Goal: Information Seeking & Learning: Learn about a topic

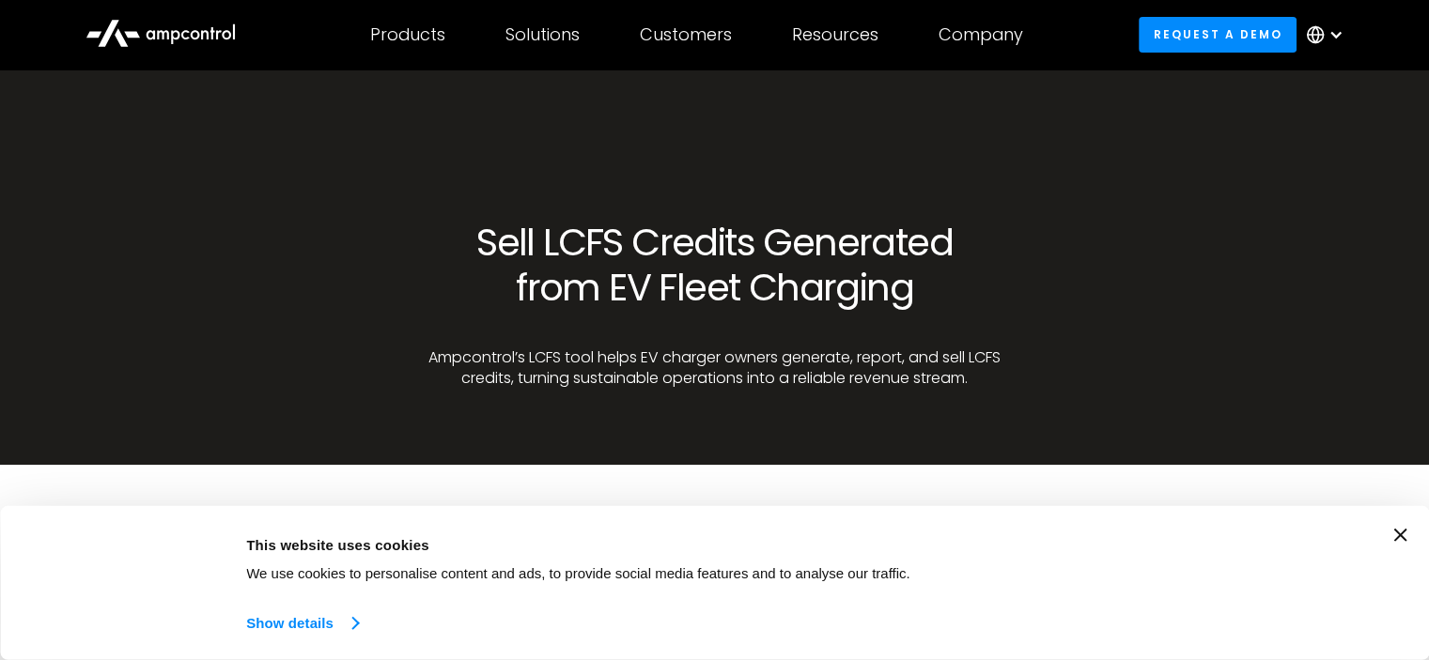
click at [305, 624] on link "Show details" at bounding box center [301, 624] width 111 height 28
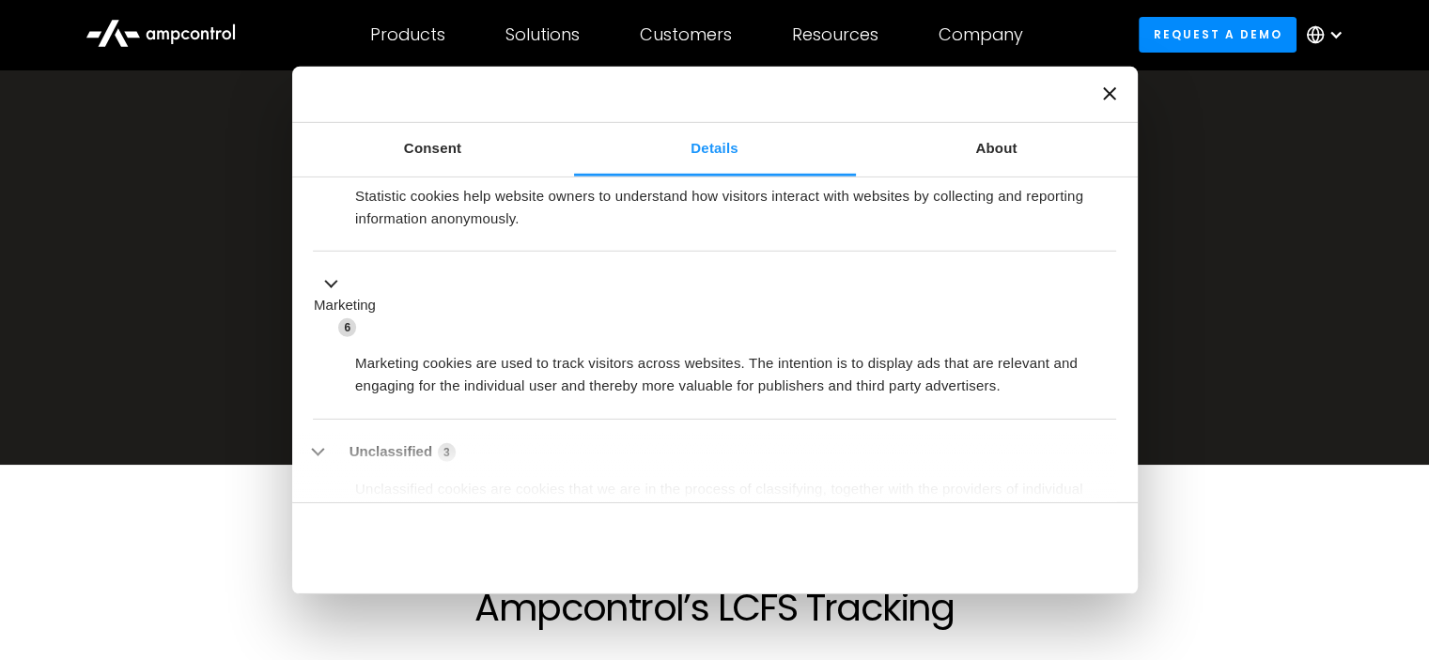
scroll to position [536, 0]
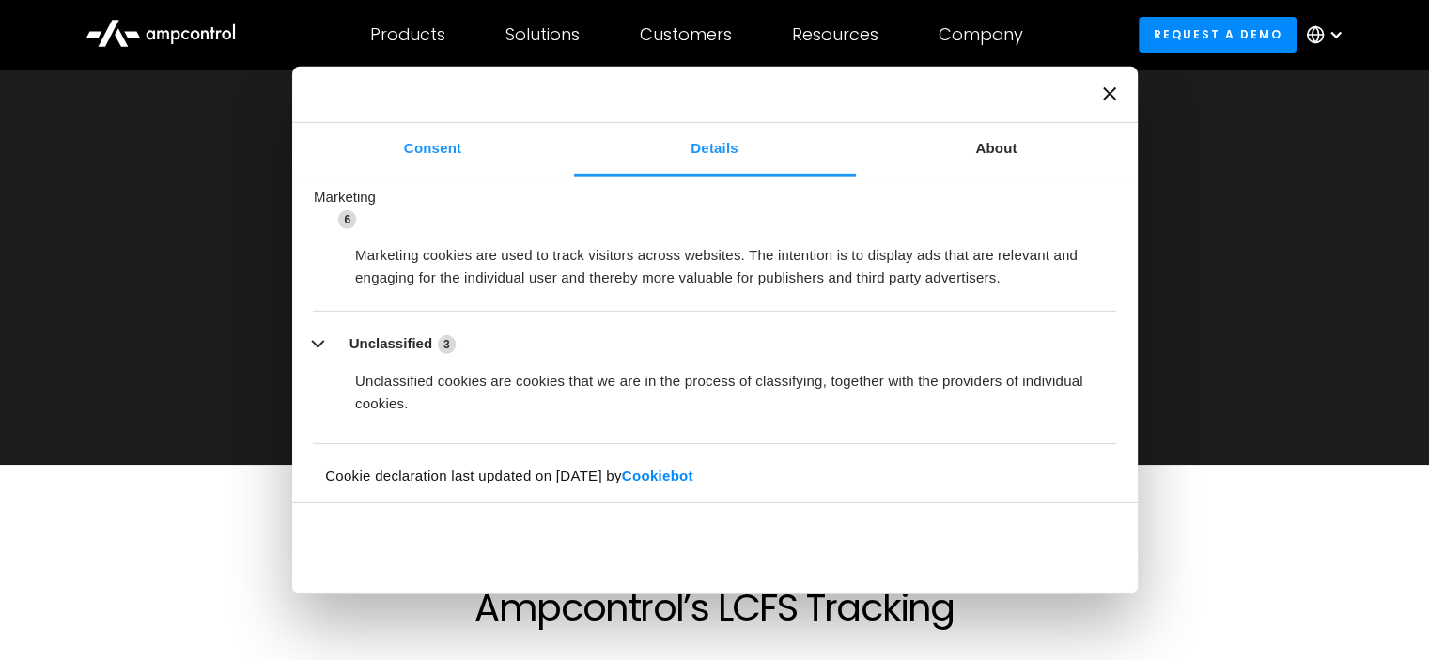
click at [430, 150] on link "Consent" at bounding box center [433, 149] width 282 height 54
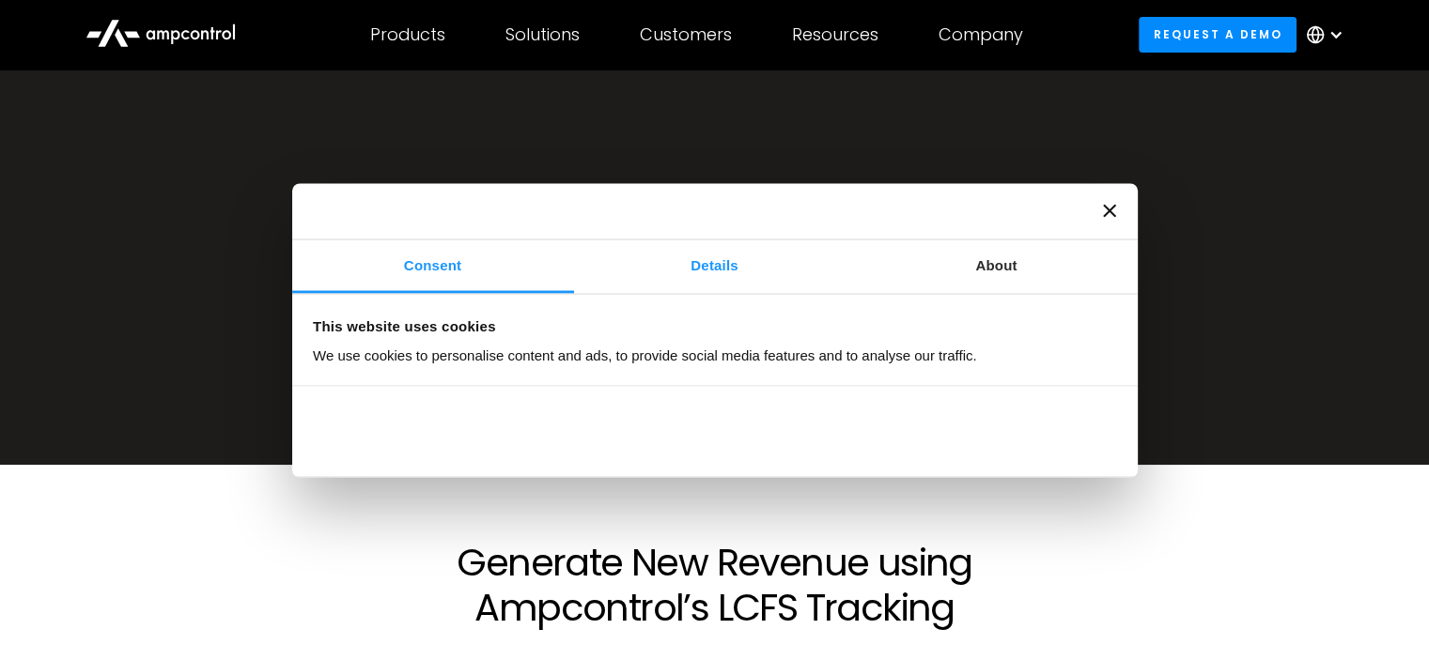
click at [709, 261] on link "Details" at bounding box center [715, 267] width 282 height 54
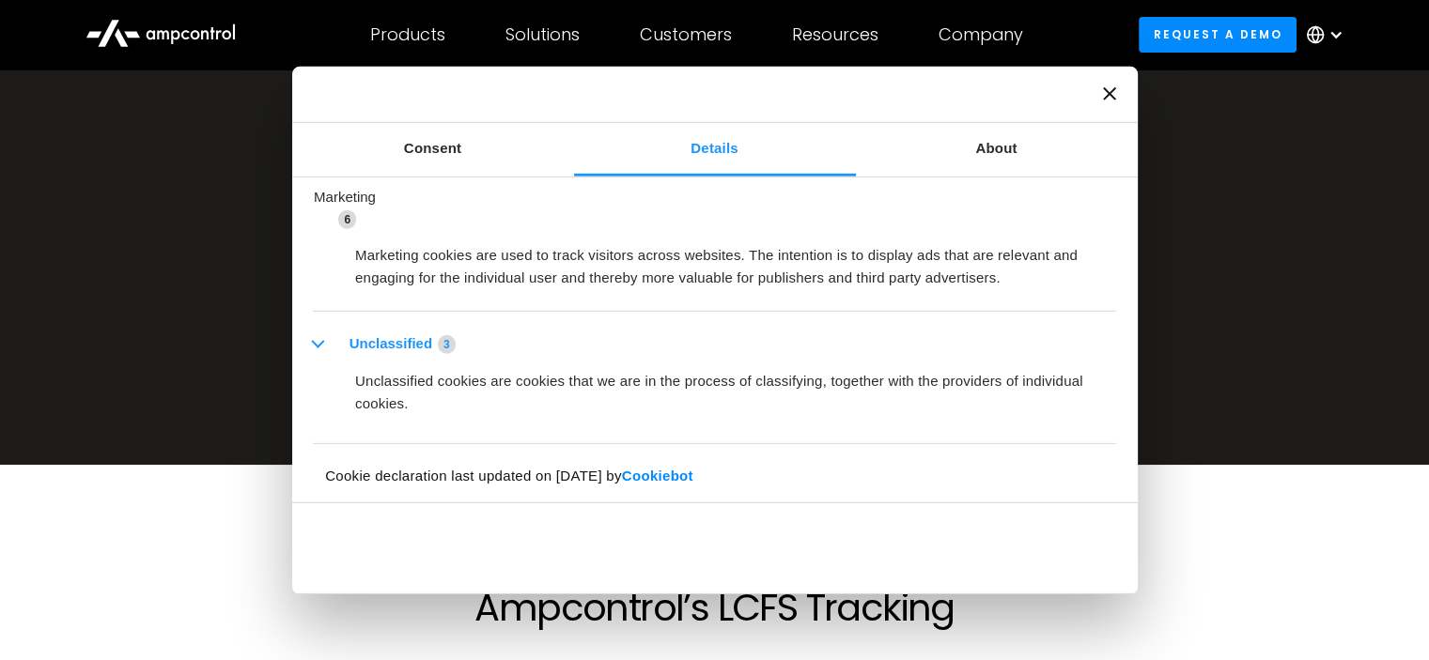
click at [410, 339] on button "Unclassified 3" at bounding box center [390, 344] width 154 height 23
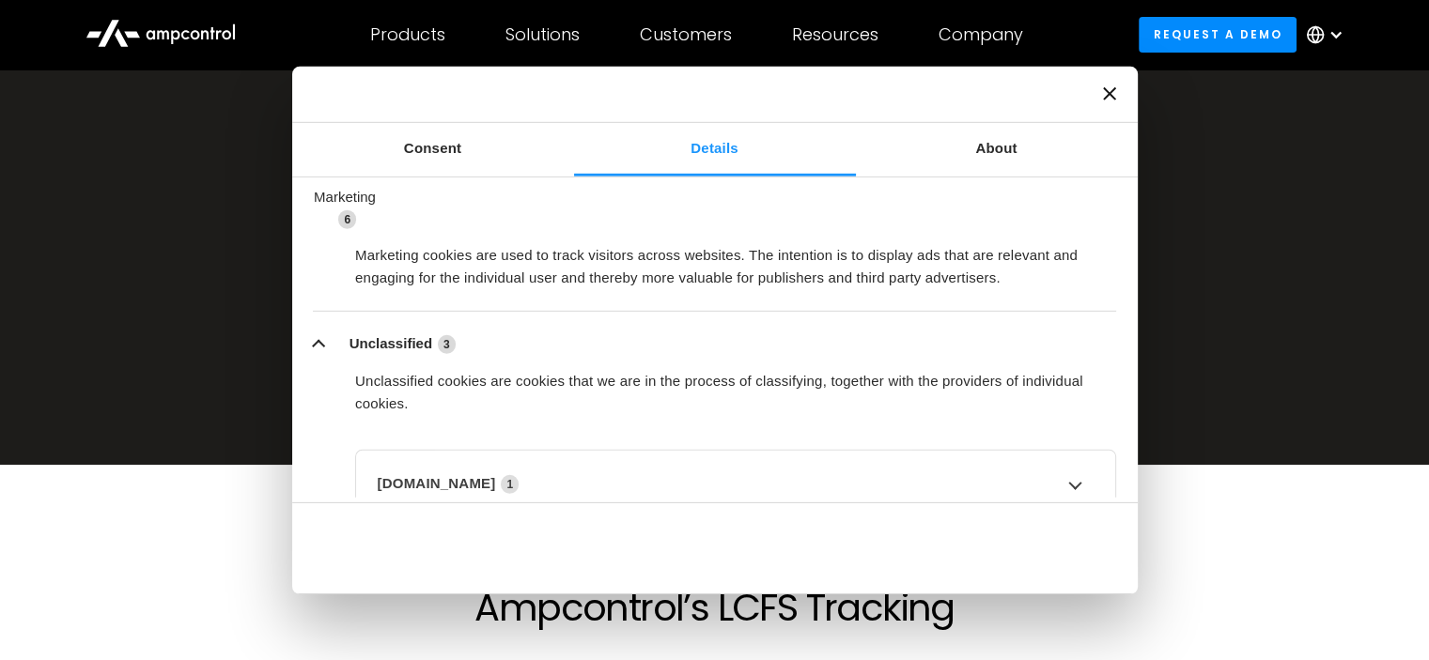
scroll to position [711, 0]
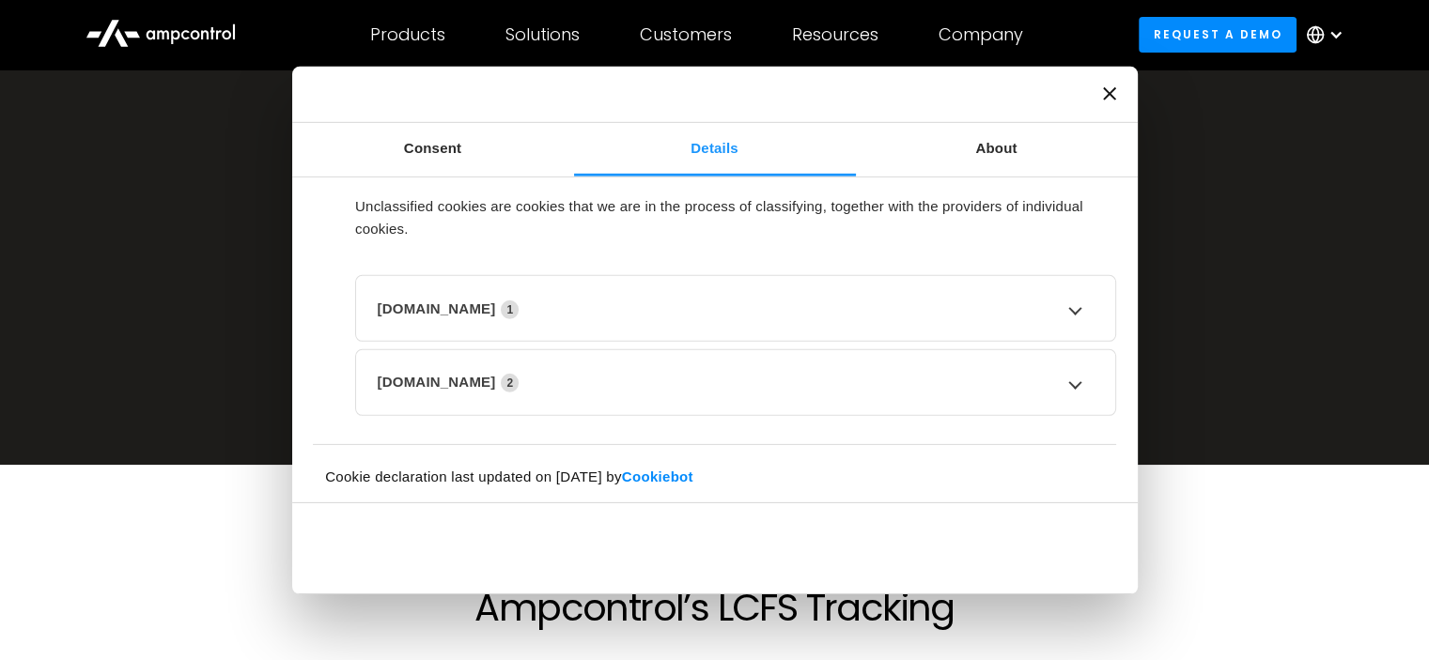
click at [1114, 92] on icon "Close banner" at bounding box center [1109, 93] width 13 height 13
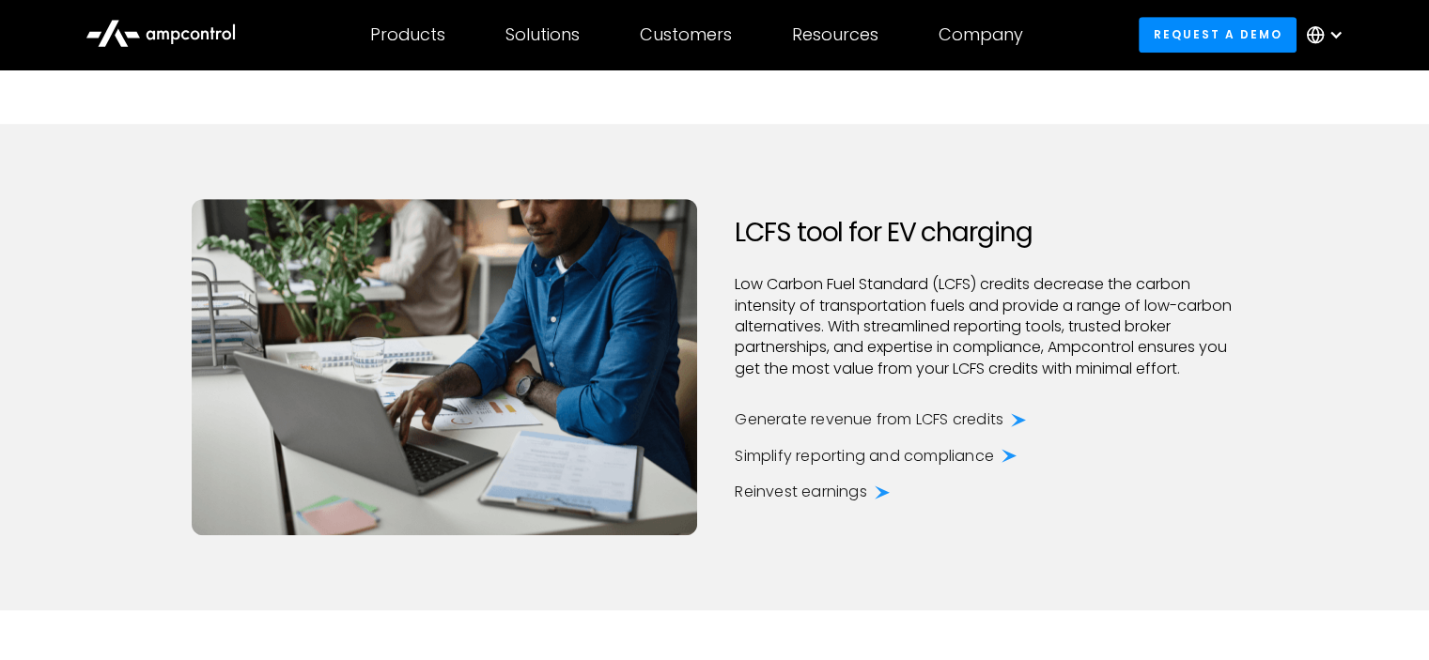
scroll to position [1150, 0]
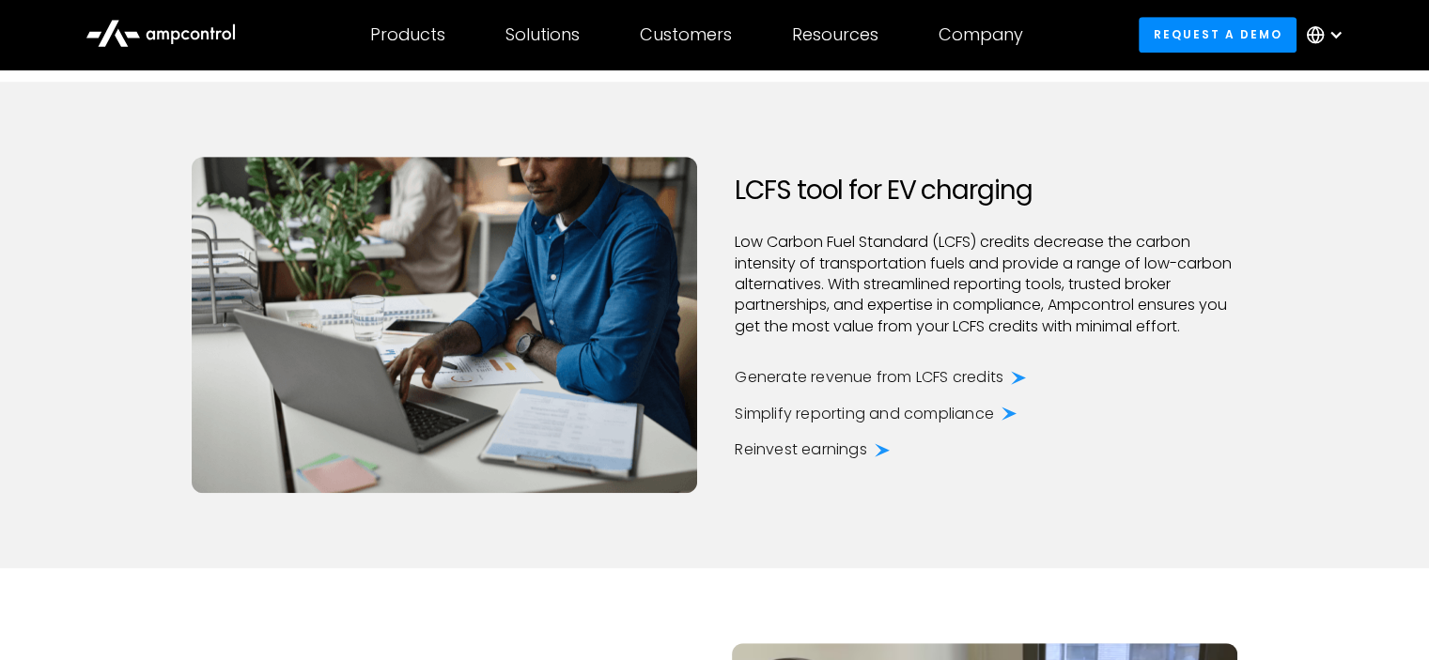
click at [1020, 379] on icon at bounding box center [1018, 378] width 15 height 18
click at [1024, 378] on icon at bounding box center [1018, 377] width 15 height 13
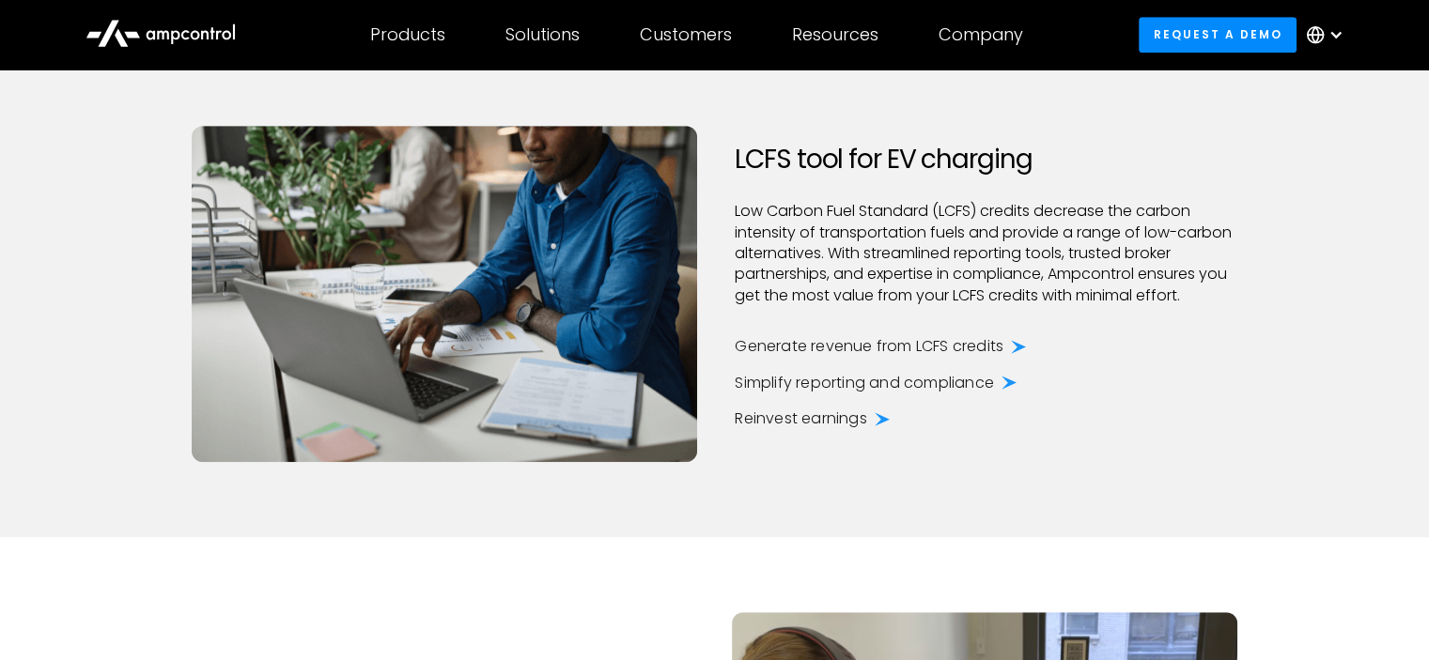
scroll to position [1187, 0]
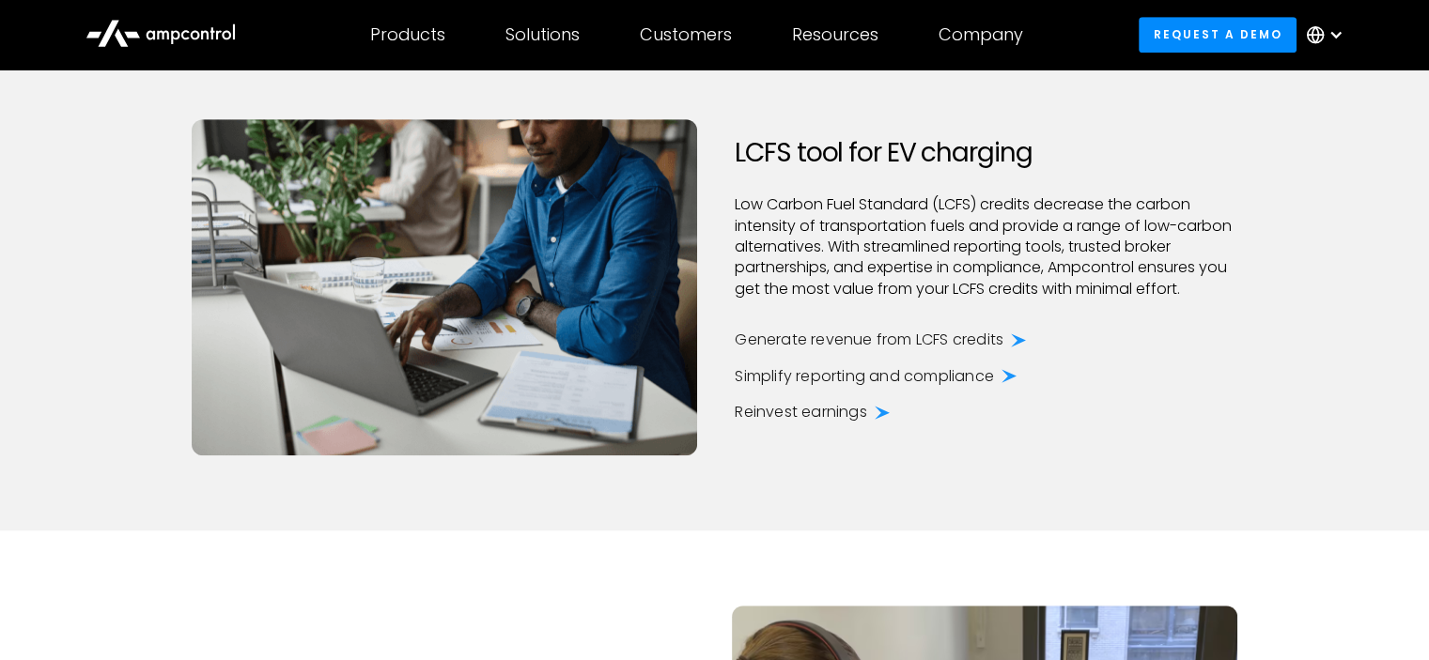
click at [959, 338] on div "Generate revenue from LCFS credits" at bounding box center [869, 340] width 269 height 21
click at [837, 419] on div "Reinvest earnings" at bounding box center [801, 412] width 132 height 21
click at [935, 413] on div "Reinvest earnings" at bounding box center [986, 412] width 502 height 21
click at [876, 411] on icon at bounding box center [882, 413] width 15 height 18
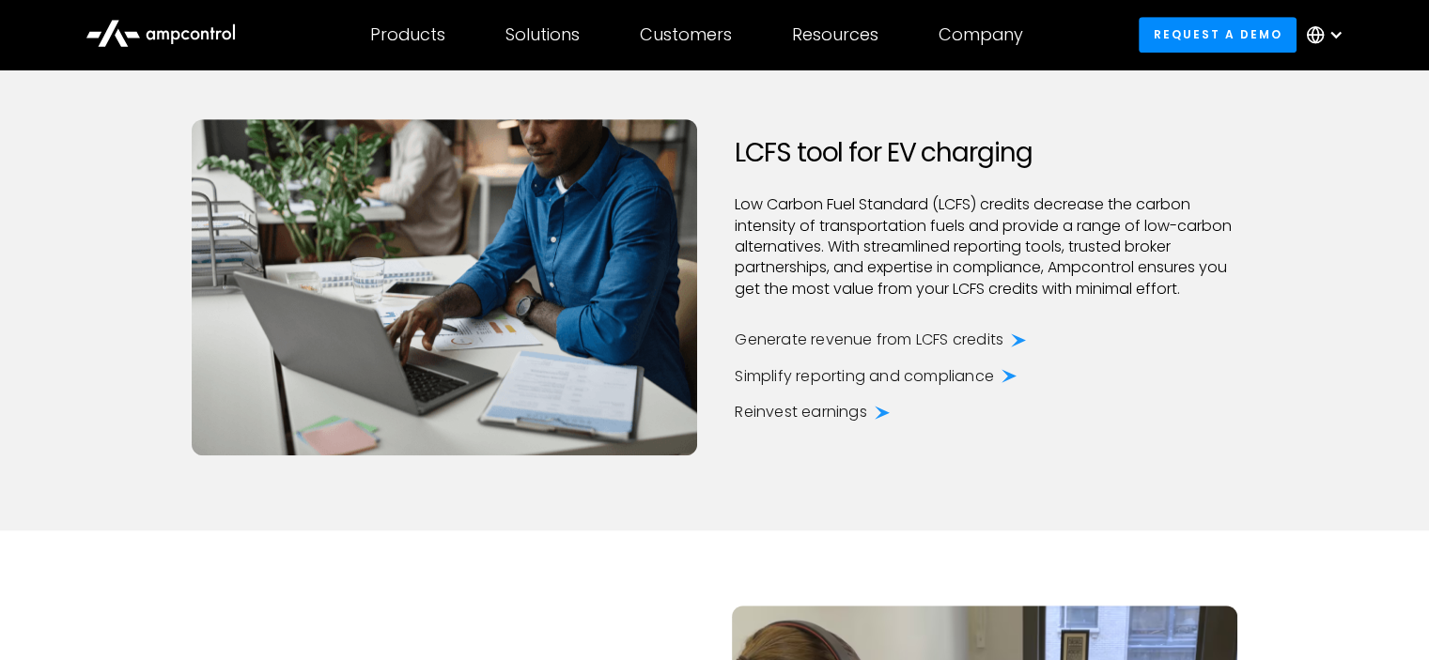
click at [960, 339] on div "Generate revenue from LCFS credits" at bounding box center [869, 340] width 269 height 21
click at [1025, 337] on icon at bounding box center [1018, 339] width 15 height 13
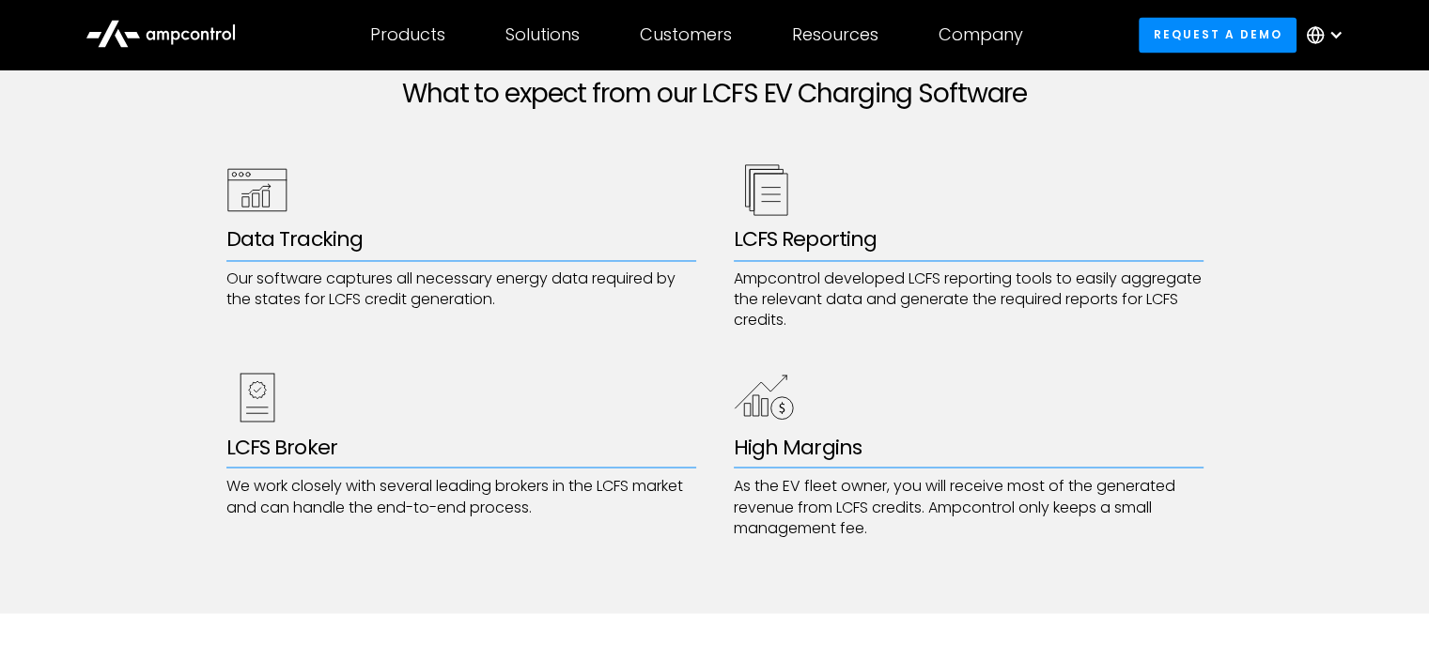
scroll to position [3205, 0]
